Goal: Navigation & Orientation: Find specific page/section

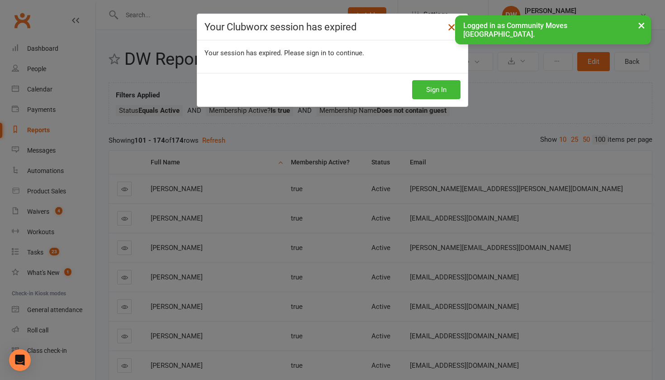
click at [453, 23] on icon at bounding box center [451, 27] width 11 height 11
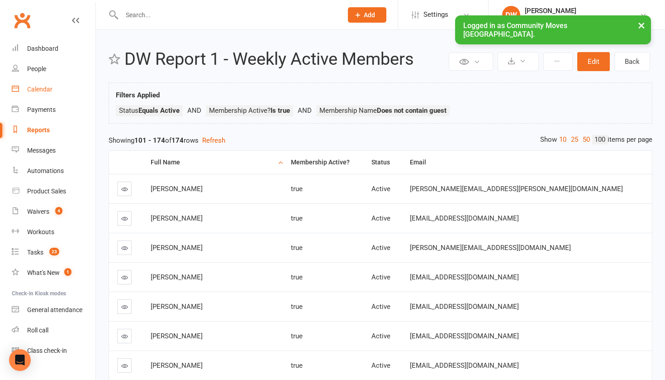
click at [38, 86] on div "Calendar" at bounding box center [39, 89] width 25 height 7
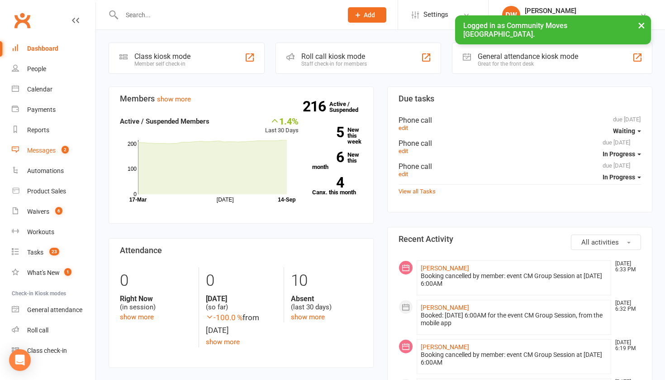
click at [41, 150] on div "Messages" at bounding box center [41, 150] width 29 height 7
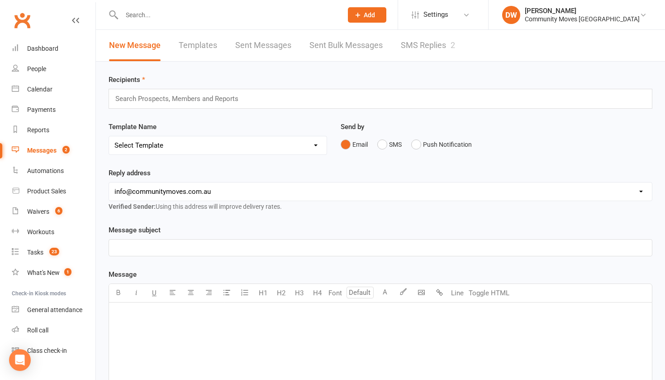
click at [420, 47] on link "SMS Replies 2" at bounding box center [428, 45] width 54 height 31
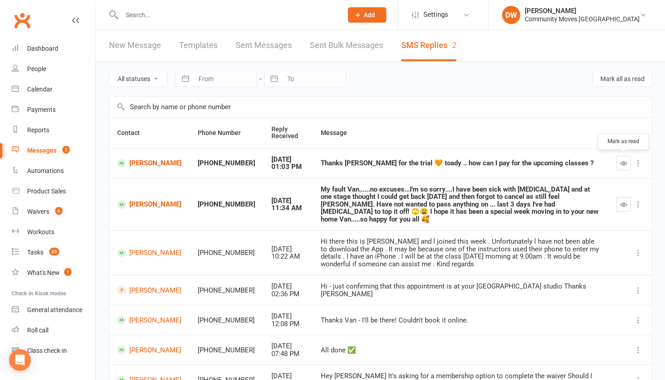
click at [628, 162] on button "button" at bounding box center [623, 163] width 14 height 14
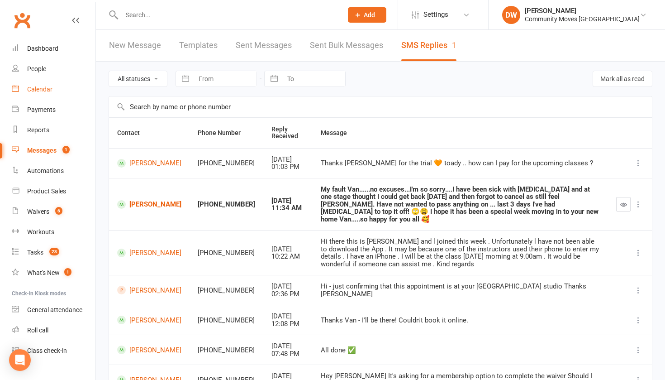
click at [36, 90] on div "Calendar" at bounding box center [39, 89] width 25 height 7
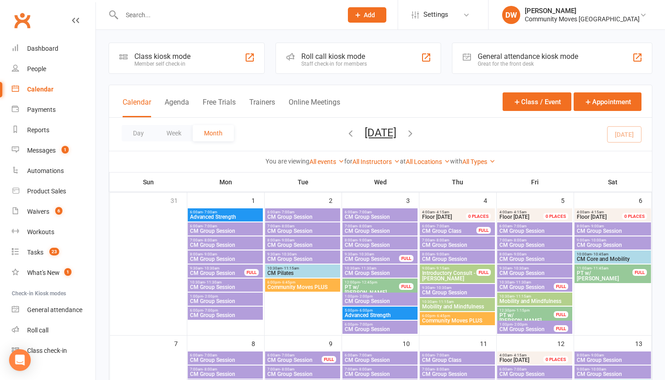
click at [45, 88] on div "Calendar" at bounding box center [40, 89] width 26 height 7
click at [33, 66] on div "People" at bounding box center [36, 68] width 19 height 7
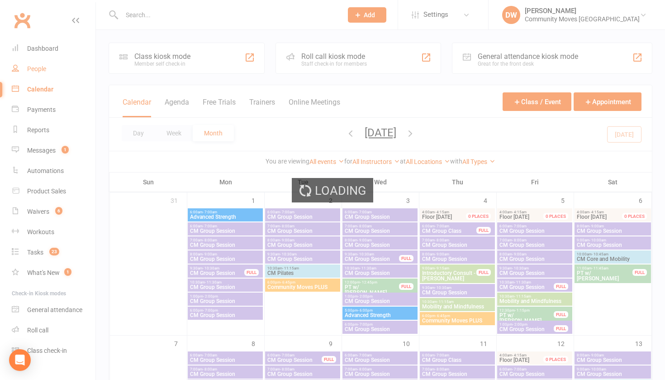
select select "100"
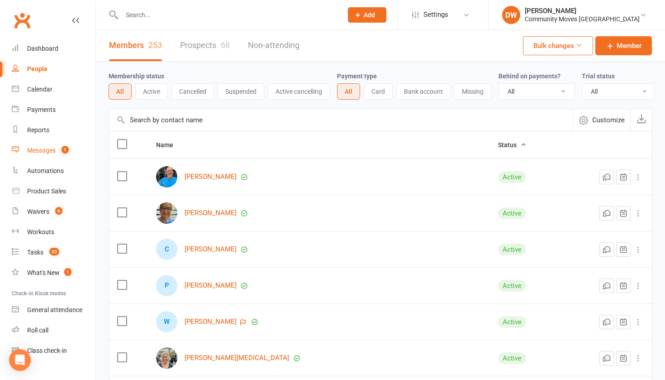
click at [25, 149] on link "Messages 1" at bounding box center [54, 150] width 84 height 20
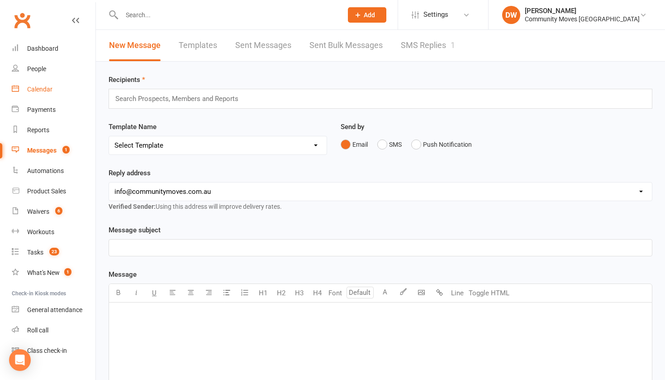
click at [37, 88] on div "Calendar" at bounding box center [39, 89] width 25 height 7
